Goal: Task Accomplishment & Management: Complete application form

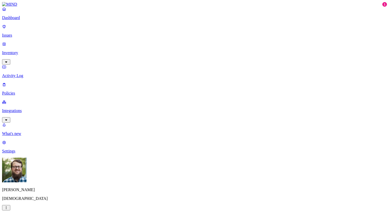
click at [32, 108] on p "Integrations" at bounding box center [194, 110] width 385 height 5
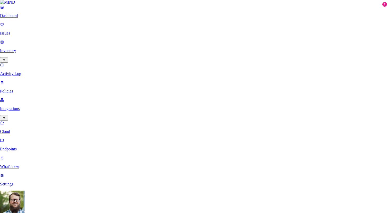
scroll to position [74, 0]
type input "[PERSON_NAME] (Prod)"
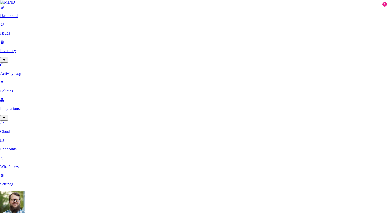
type input "[URL][DOMAIN_NAME]"
